Goal: Transaction & Acquisition: Purchase product/service

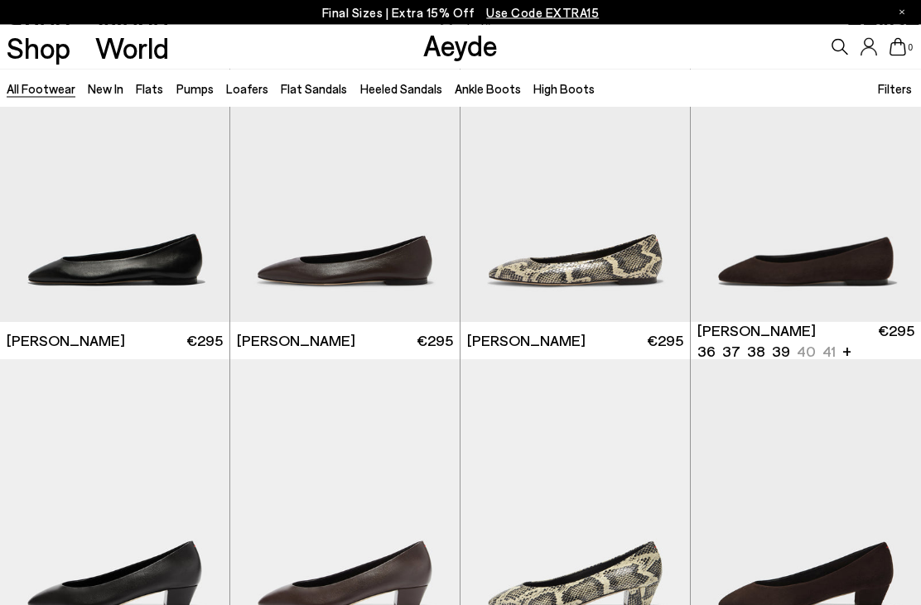
scroll to position [2029, 0]
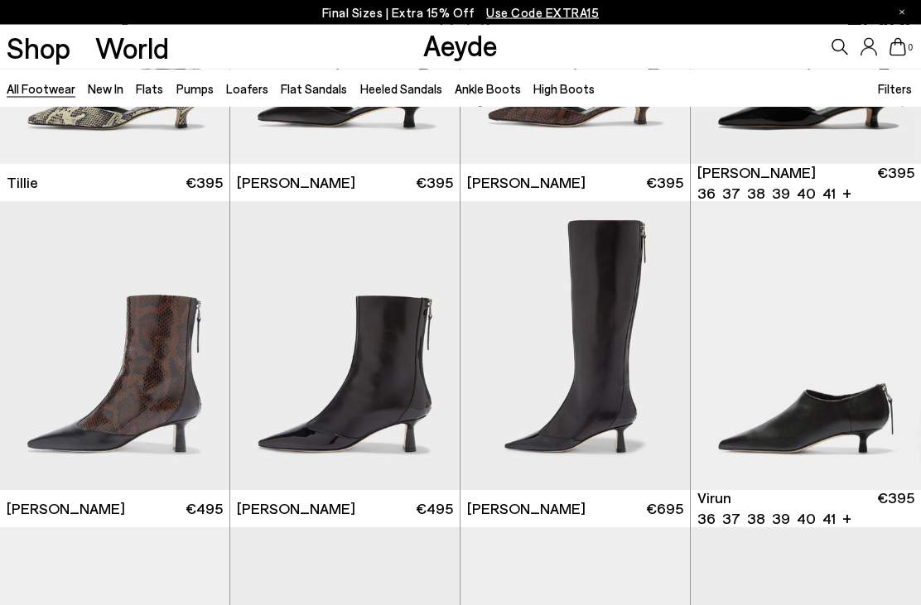
scroll to position [3821, 0]
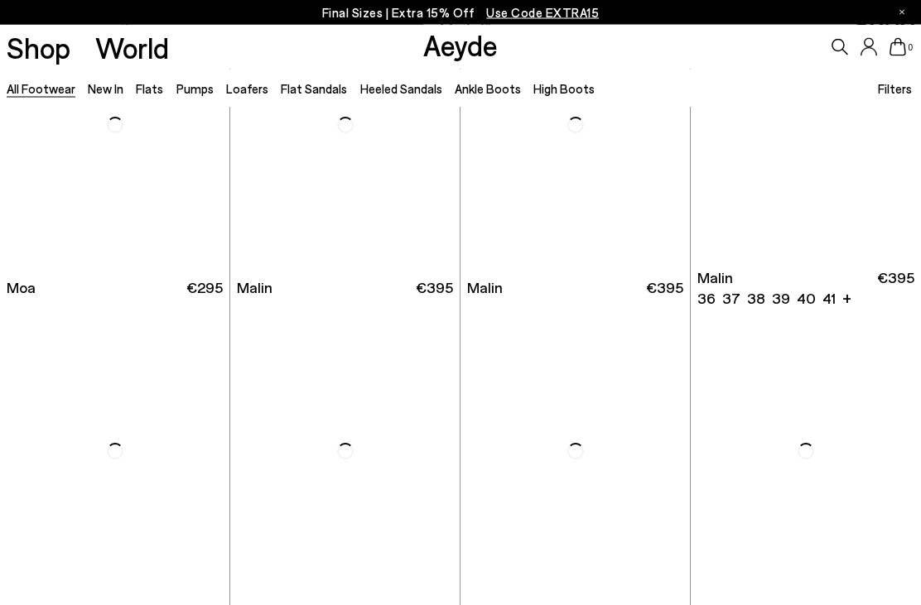
scroll to position [5994, 0]
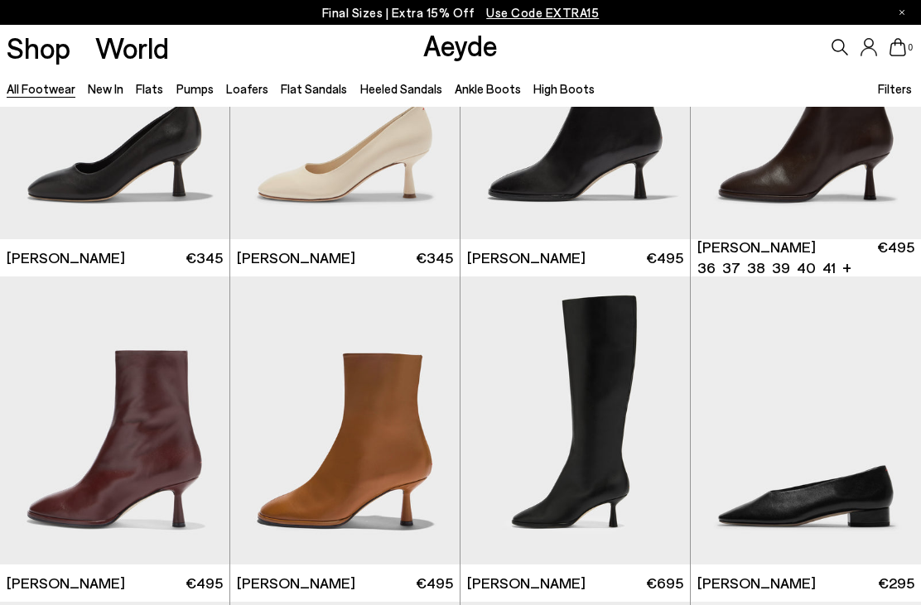
scroll to position [6375, 0]
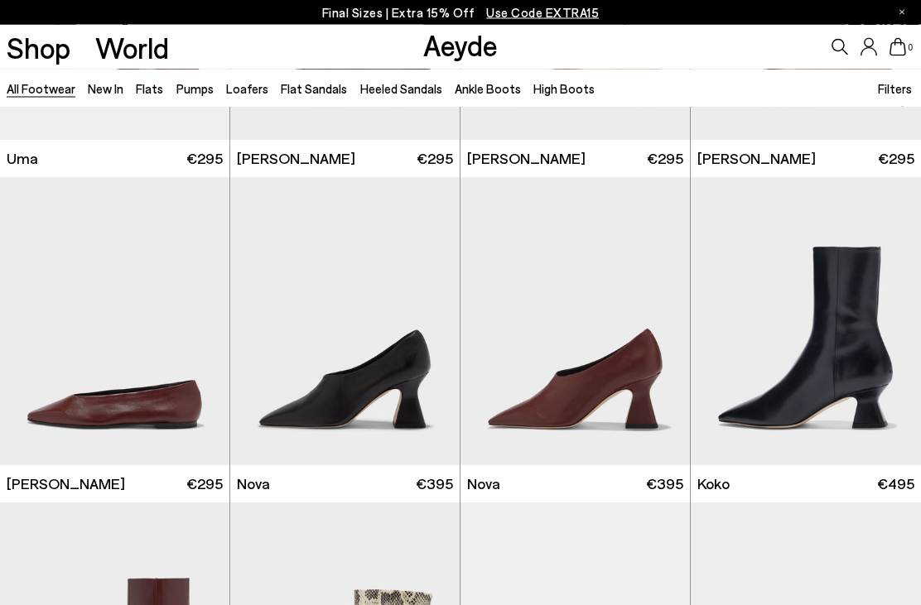
scroll to position [10369, 0]
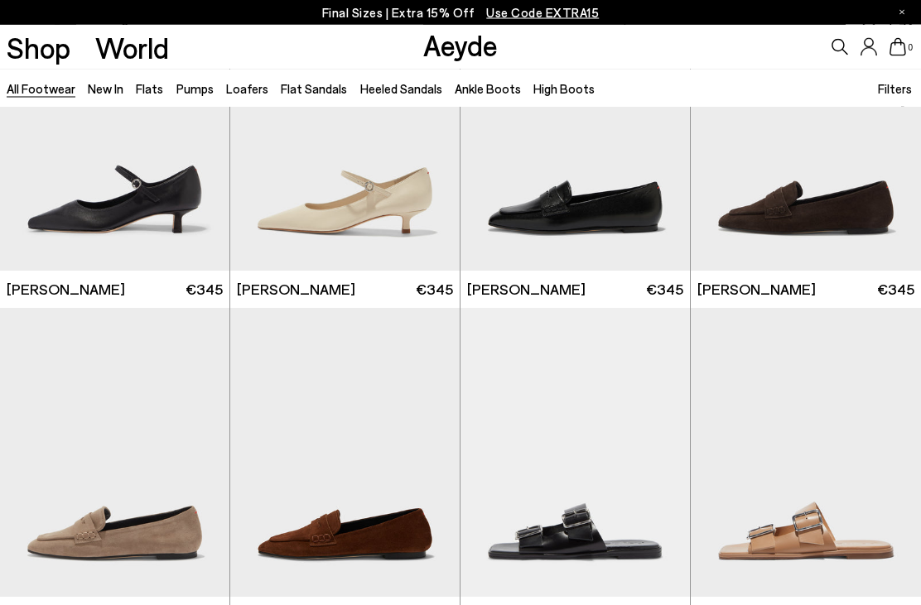
scroll to position [13163, 0]
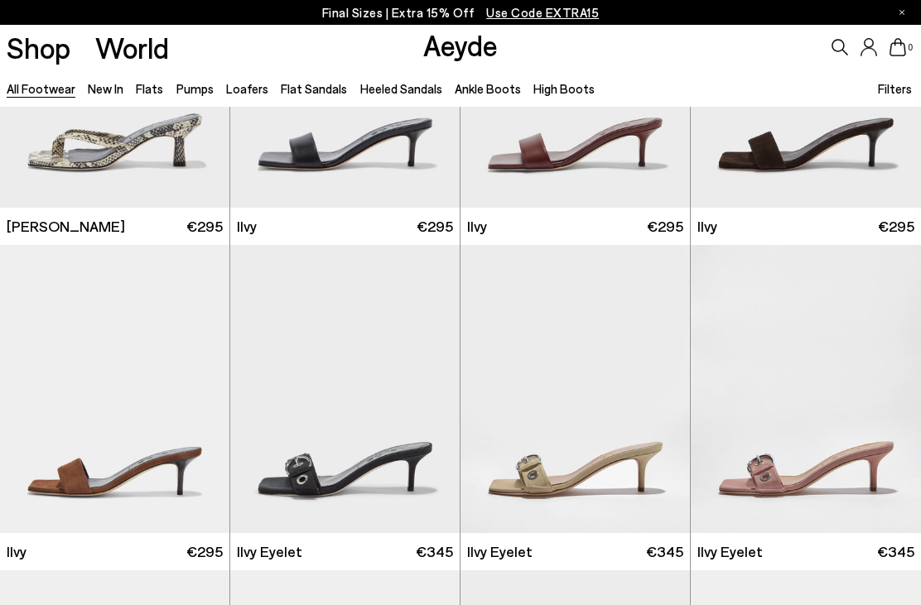
scroll to position [14310, 0]
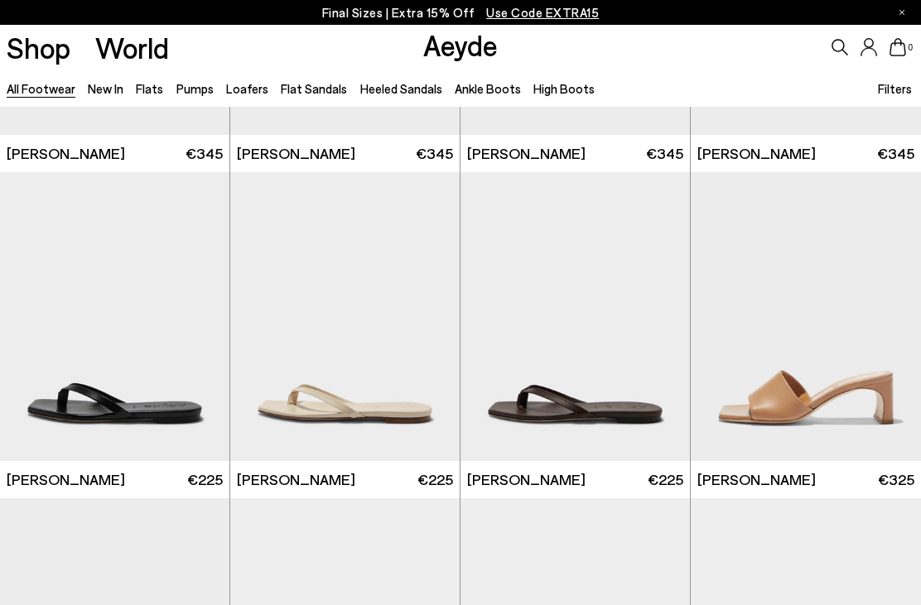
scroll to position [16992, 0]
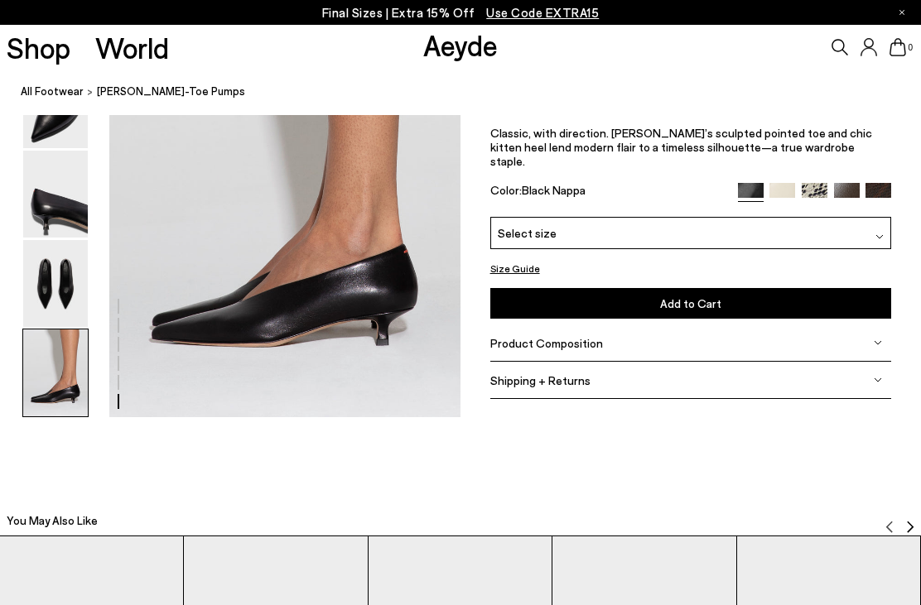
scroll to position [2521, 0]
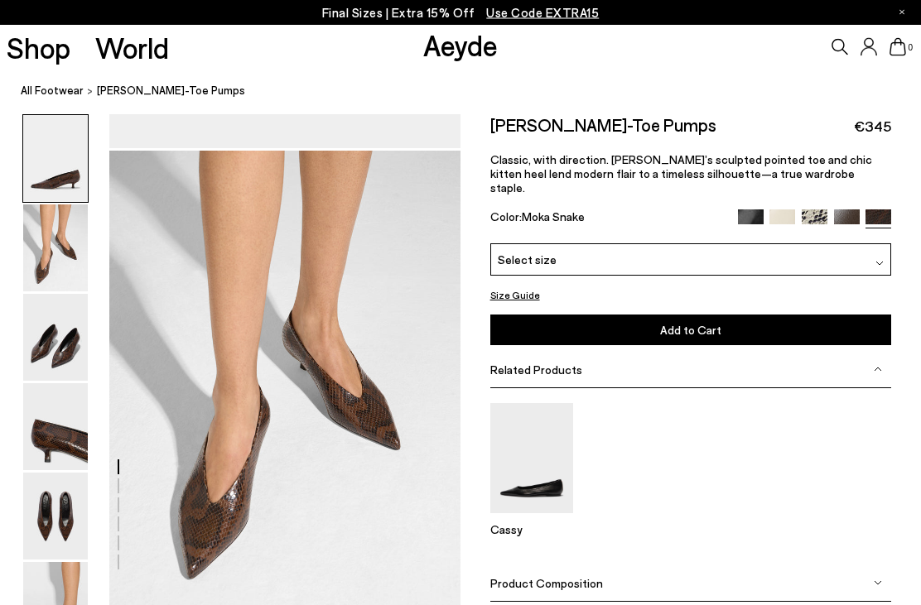
scroll to position [471, 0]
